Goal: Task Accomplishment & Management: Manage account settings

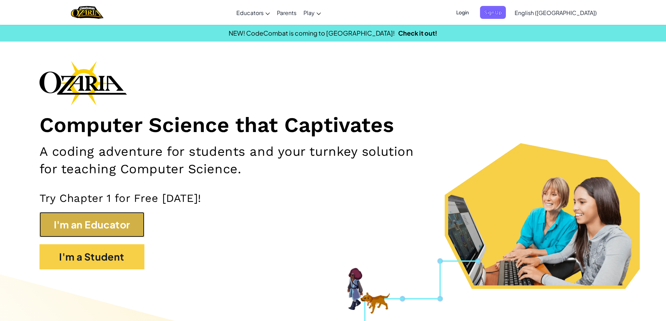
click at [134, 229] on button "I'm an Educator" at bounding box center [92, 224] width 105 height 25
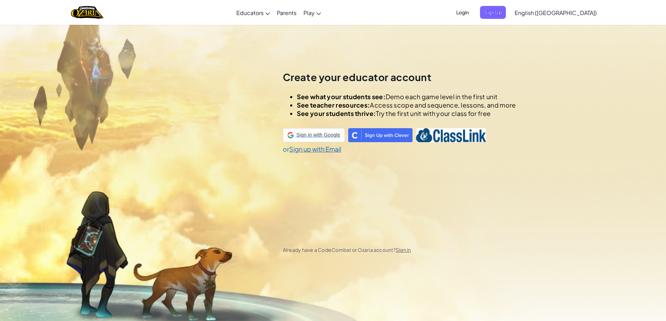
scroll to position [24, 0]
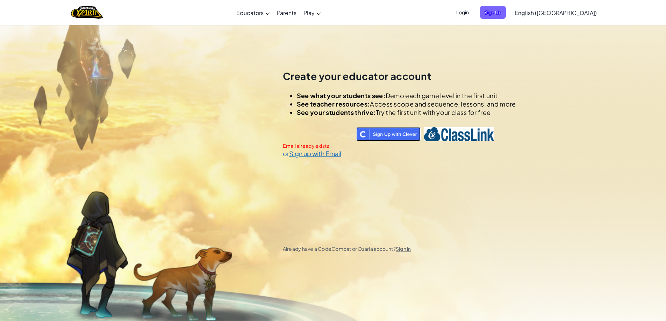
click at [399, 137] on img at bounding box center [388, 134] width 64 height 14
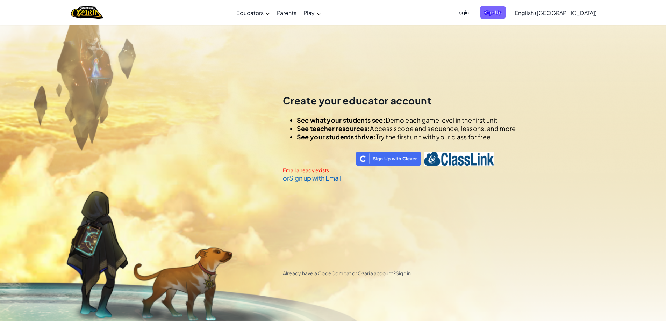
click at [473, 11] on span "Login" at bounding box center [462, 12] width 21 height 13
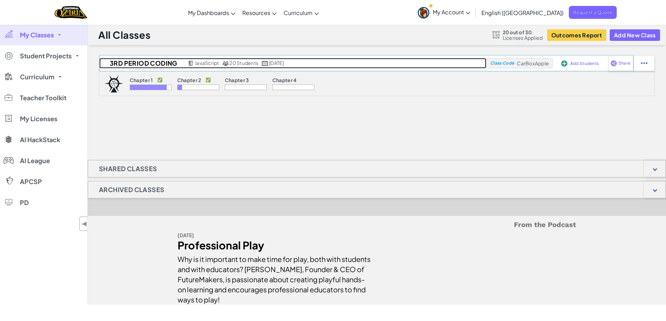
click at [158, 62] on h2 "3rd Period Coding" at bounding box center [142, 63] width 87 height 10
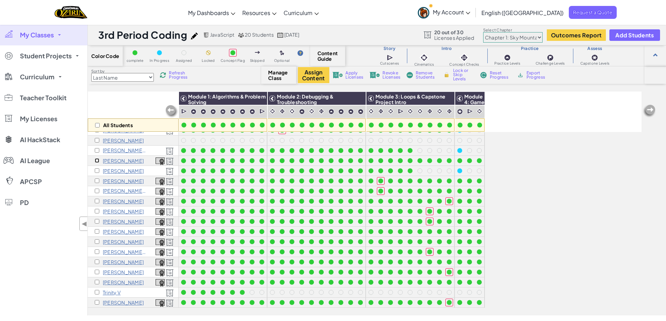
click at [95, 158] on input "checkbox" at bounding box center [97, 160] width 5 height 5
checkbox input "true"
click at [311, 77] on button "Assign Content" at bounding box center [313, 75] width 31 height 16
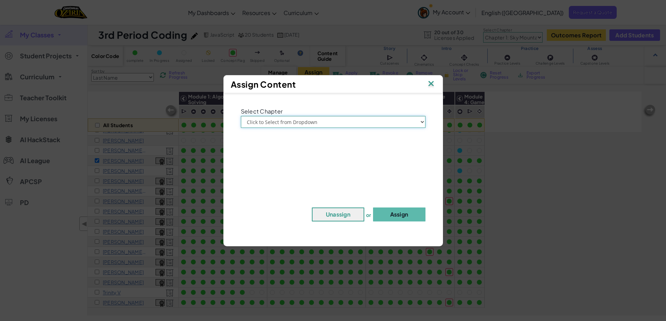
click at [317, 120] on select "Click to Select from Dropdown Chapter 1: Sky Mountain Chapter 2: The Moon Dance…" at bounding box center [333, 122] width 185 height 12
select select "Chapter 2: The Moon Dancers"
click at [241, 116] on select "Click to Select from Dropdown Chapter 1: Sky Mountain Chapter 2: The Moon Dance…" at bounding box center [333, 122] width 185 height 12
click at [396, 220] on button "Assign" at bounding box center [399, 215] width 52 height 14
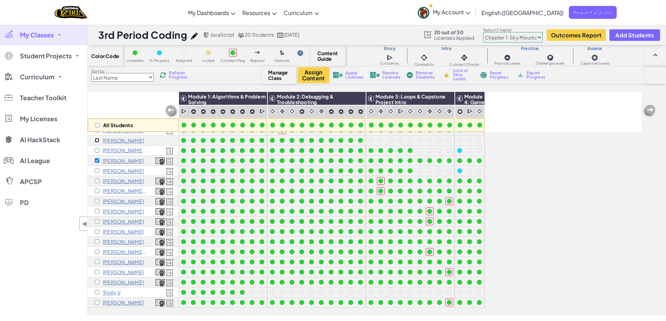
click at [96, 138] on input "checkbox" at bounding box center [97, 140] width 5 height 5
checkbox input "true"
click at [95, 158] on input "checkbox" at bounding box center [97, 160] width 5 height 5
click at [428, 77] on span "Remove Students" at bounding box center [426, 75] width 21 height 8
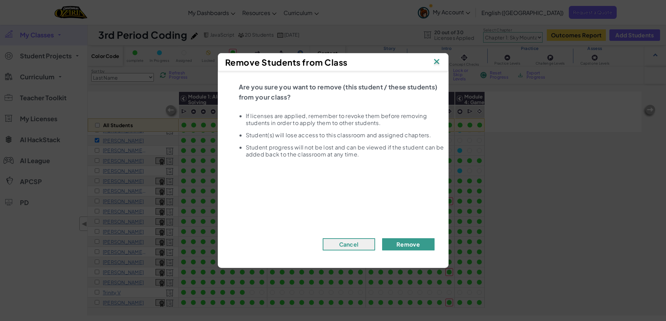
click at [424, 241] on button "Remove" at bounding box center [408, 245] width 52 height 12
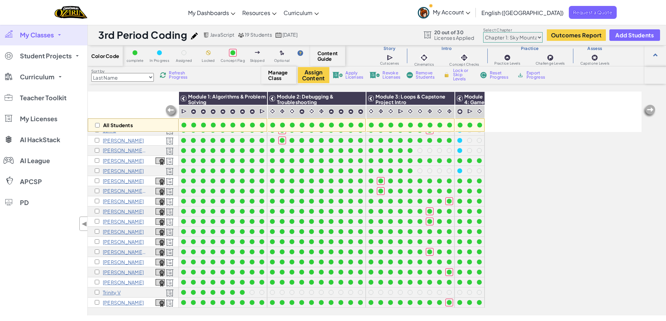
scroll to position [23, 0]
click at [98, 158] on input "checkbox" at bounding box center [97, 160] width 5 height 5
checkbox input "true"
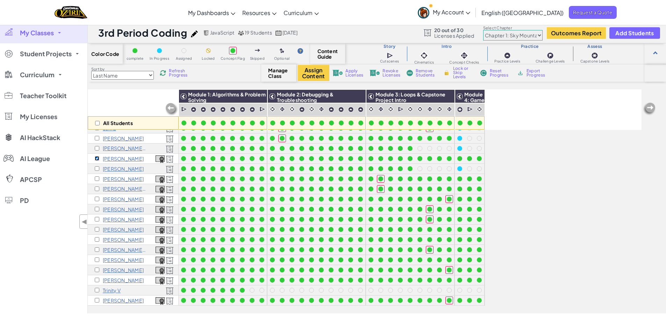
scroll to position [0, 0]
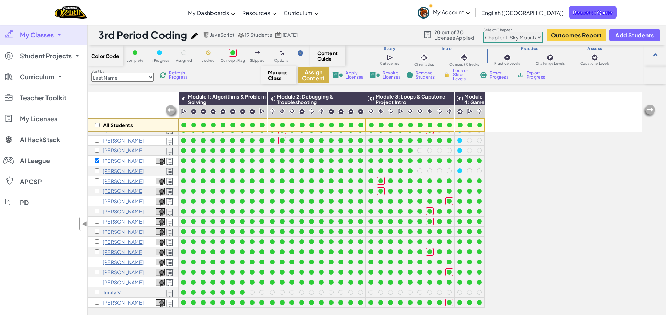
click at [314, 75] on button "Assign Content" at bounding box center [313, 75] width 31 height 16
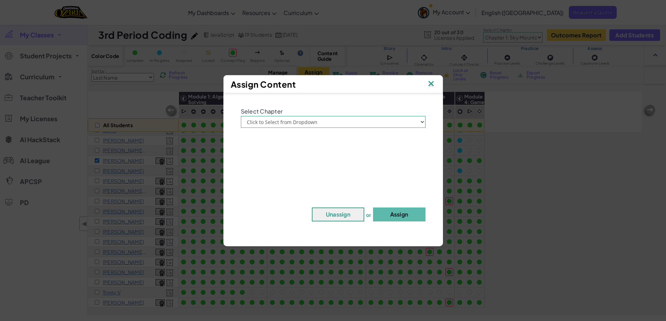
drag, startPoint x: 318, startPoint y: 111, endPoint x: 320, endPoint y: 118, distance: 7.3
click at [319, 114] on div "Select Chapter Click to Select from Dropdown Chapter 1: Sky Mountain Chapter 2:…" at bounding box center [333, 117] width 195 height 22
click at [320, 119] on select "Click to Select from Dropdown Chapter 1: Sky Mountain Chapter 2: The Moon Dance…" at bounding box center [333, 122] width 185 height 12
select select "Chapter 2: The Moon Dancers"
click at [241, 116] on select "Click to Select from Dropdown Chapter 1: Sky Mountain Chapter 2: The Moon Dance…" at bounding box center [333, 122] width 185 height 12
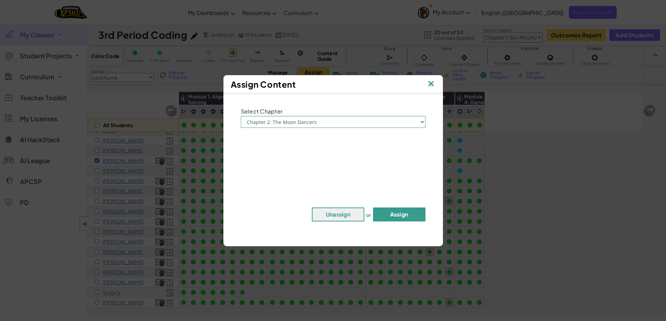
click at [402, 217] on button "Assign" at bounding box center [399, 215] width 52 height 14
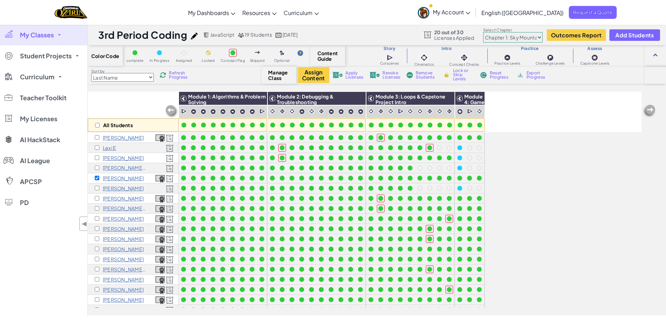
click at [170, 159] on img at bounding box center [170, 159] width 8 height 8
click at [115, 156] on p "Abigail F" at bounding box center [123, 158] width 41 height 6
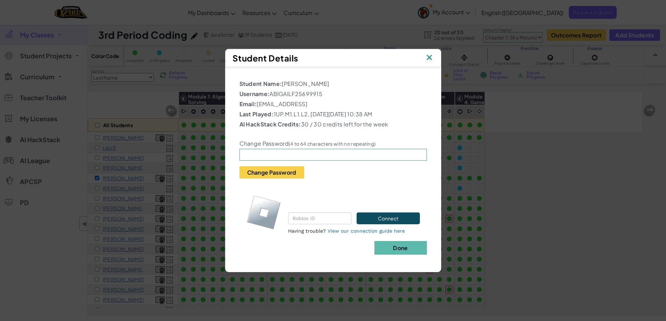
drag, startPoint x: 429, startPoint y: 52, endPoint x: 430, endPoint y: 55, distance: 3.5
click at [429, 53] on div "Student Details" at bounding box center [333, 58] width 216 height 18
click at [430, 56] on img at bounding box center [429, 58] width 9 height 10
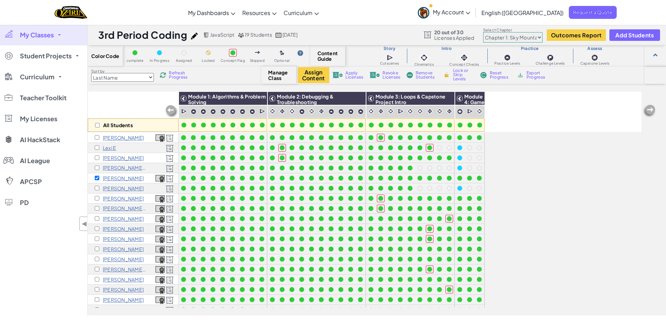
click at [176, 76] on span "Refresh Progress" at bounding box center [180, 75] width 22 height 8
click at [96, 176] on input "checkbox" at bounding box center [97, 178] width 5 height 5
checkbox input "false"
click at [159, 180] on img at bounding box center [160, 179] width 9 height 8
click at [593, 34] on button "Outcomes Report" at bounding box center [576, 35] width 59 height 12
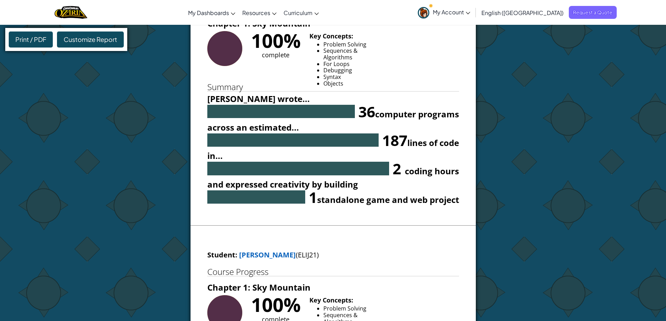
scroll to position [2658, 0]
